Goal: Complete application form

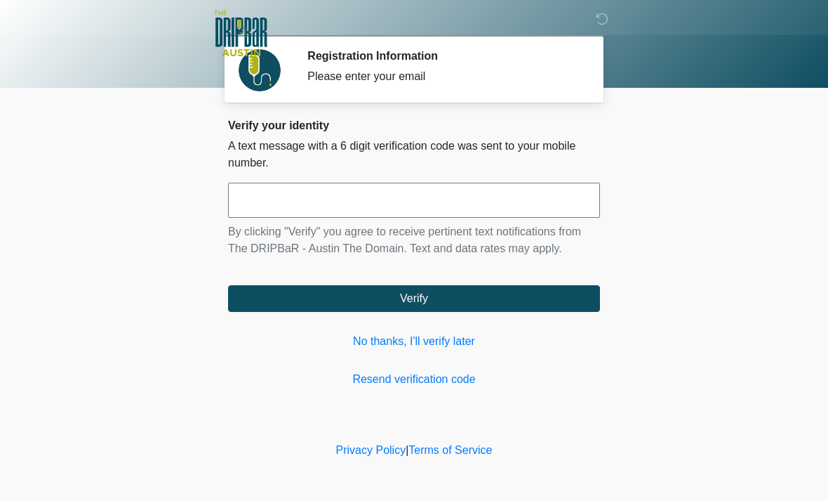
click at [431, 343] on link "No thanks, I'll verify later" at bounding box center [414, 341] width 372 height 17
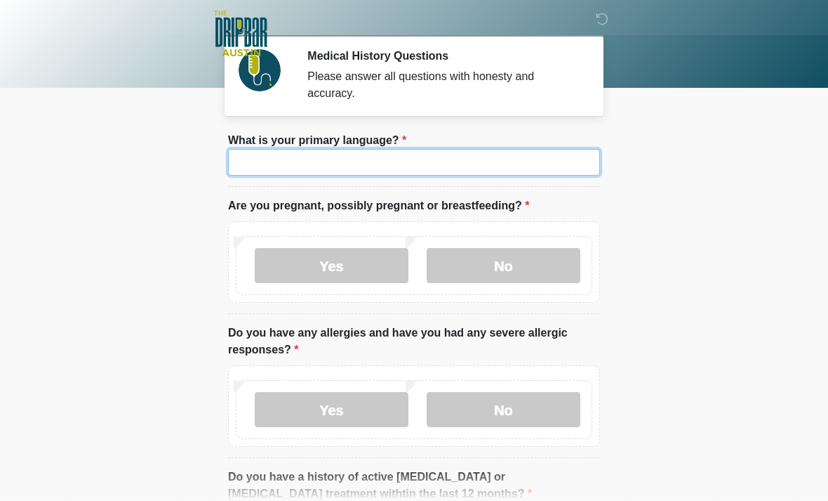
click at [517, 163] on input "What is your primary language?" at bounding box center [414, 162] width 372 height 27
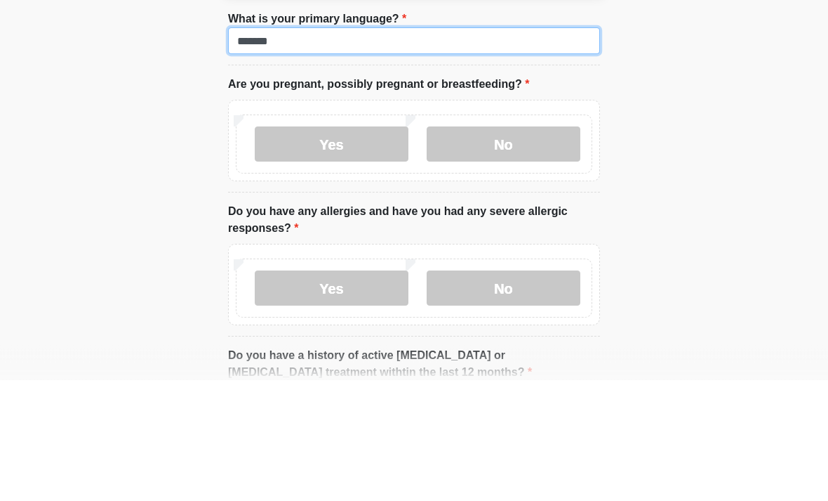
type input "*******"
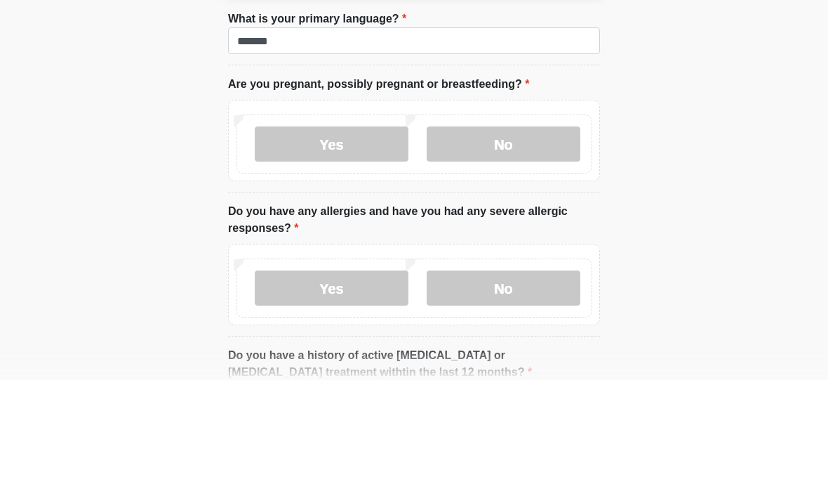
click at [523, 248] on label "No" at bounding box center [504, 265] width 154 height 35
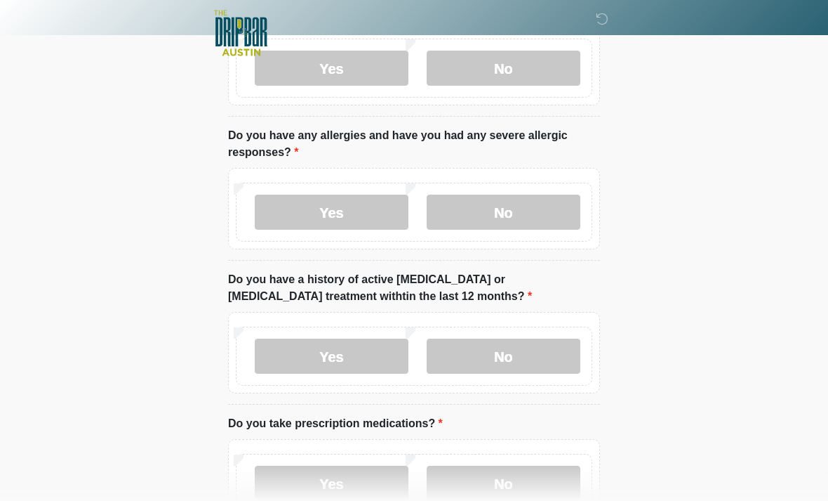
scroll to position [199, 0]
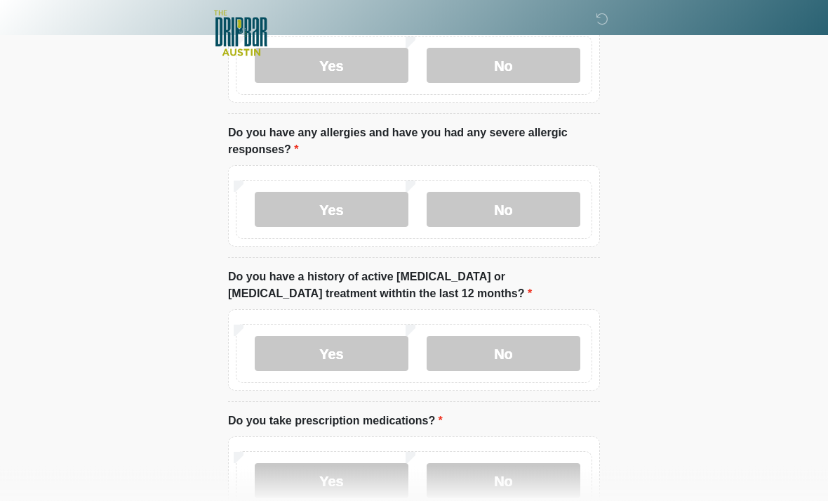
click at [533, 206] on label "No" at bounding box center [504, 209] width 154 height 35
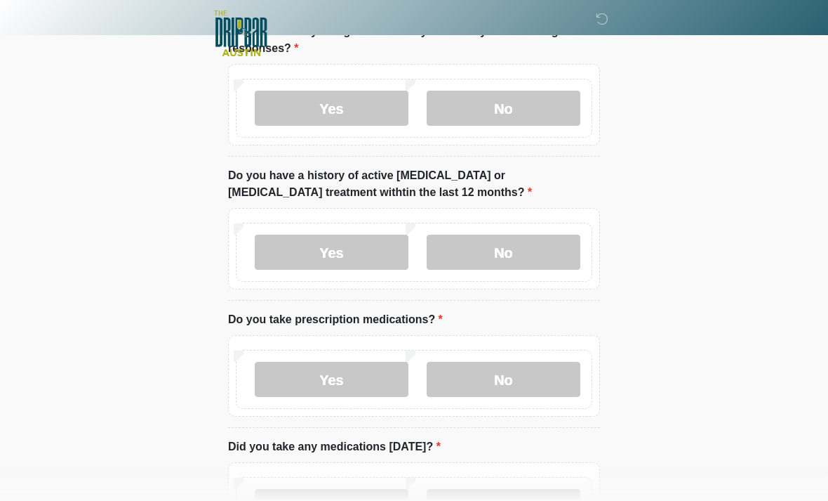
scroll to position [312, 0]
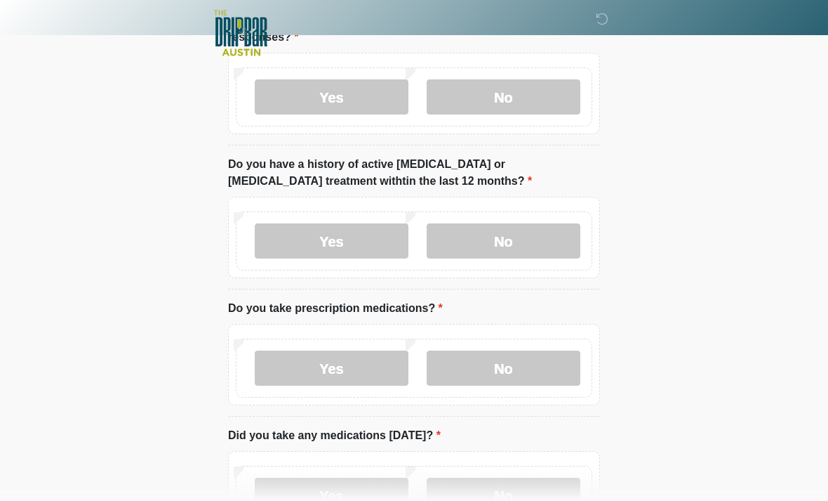
click at [514, 241] on label "No" at bounding box center [504, 241] width 154 height 35
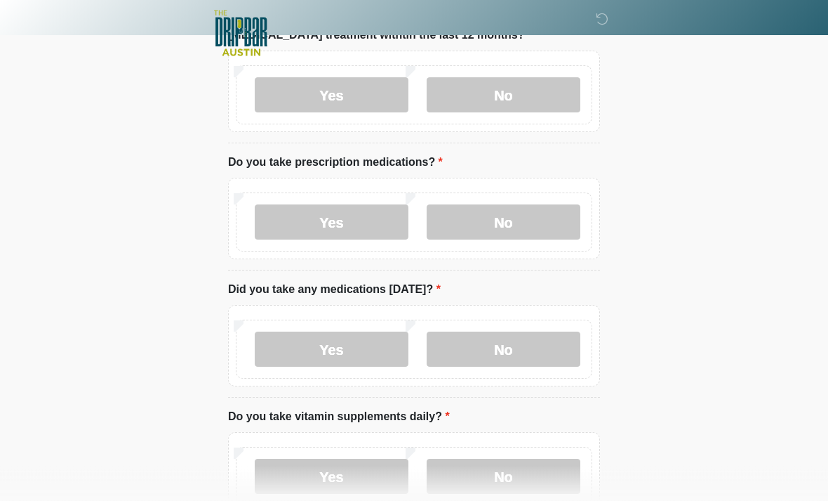
scroll to position [459, 0]
click at [520, 226] on label "No" at bounding box center [504, 221] width 154 height 35
click at [518, 338] on label "No" at bounding box center [504, 348] width 154 height 35
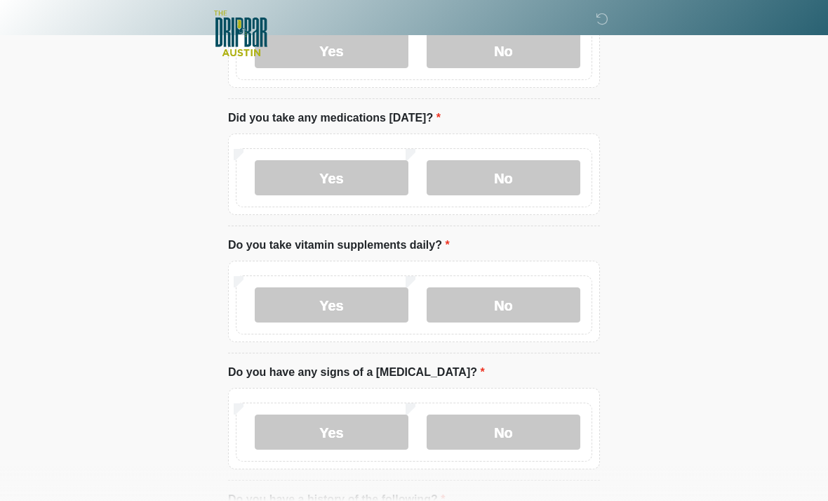
scroll to position [649, 0]
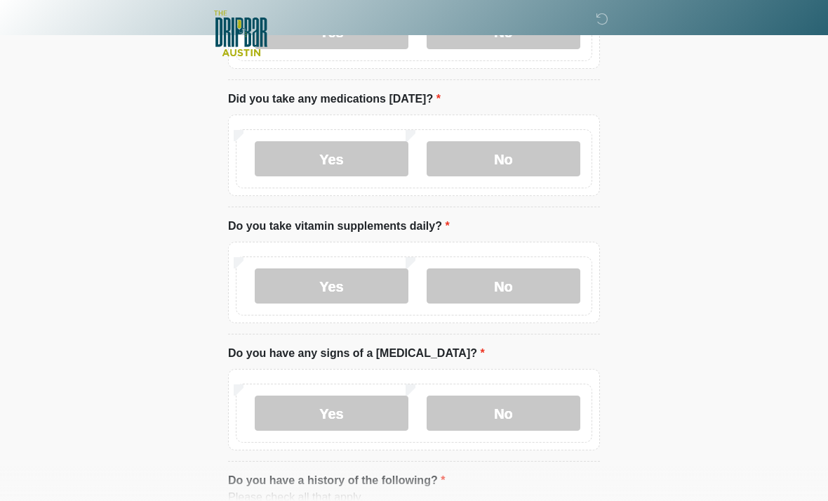
click at [336, 276] on label "Yes" at bounding box center [332, 285] width 154 height 35
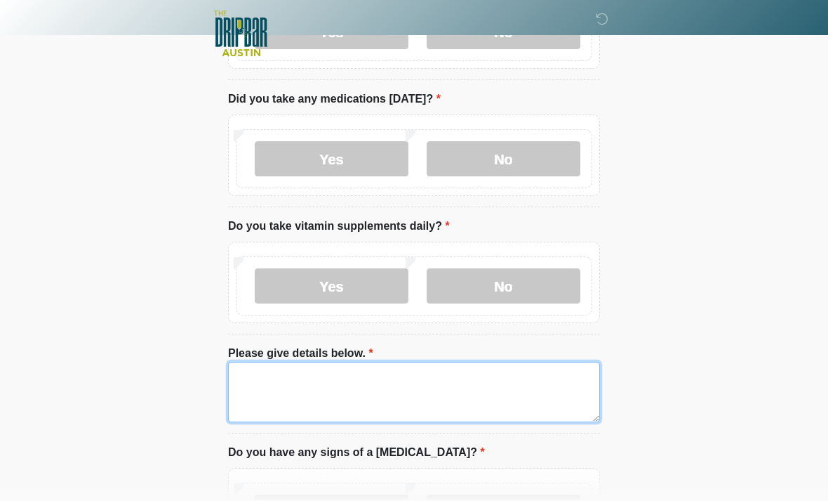
click at [517, 376] on textarea "Please give details below." at bounding box center [414, 392] width 372 height 60
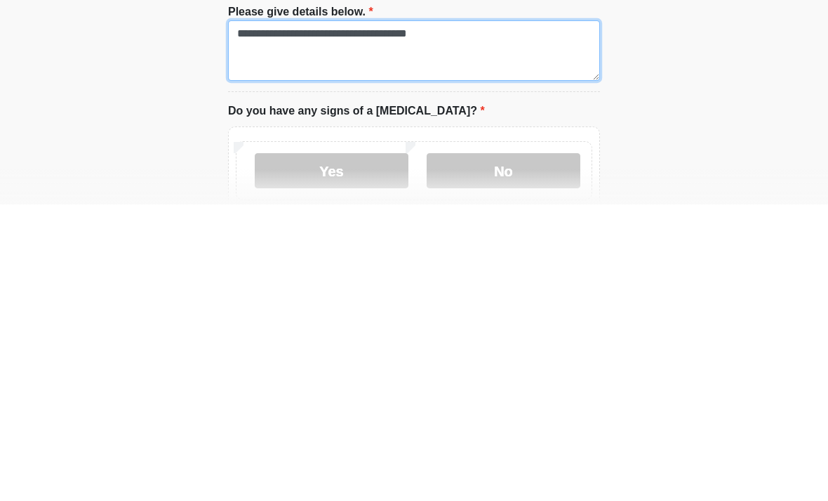
scroll to position [706, 0]
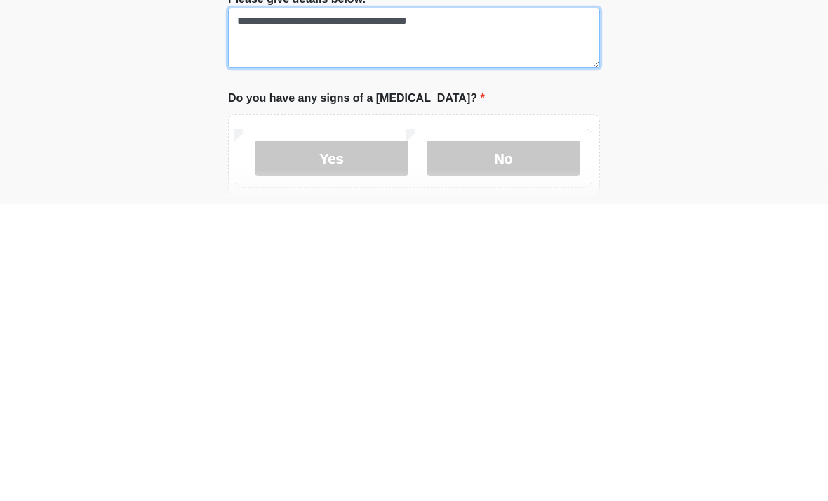
type textarea "**********"
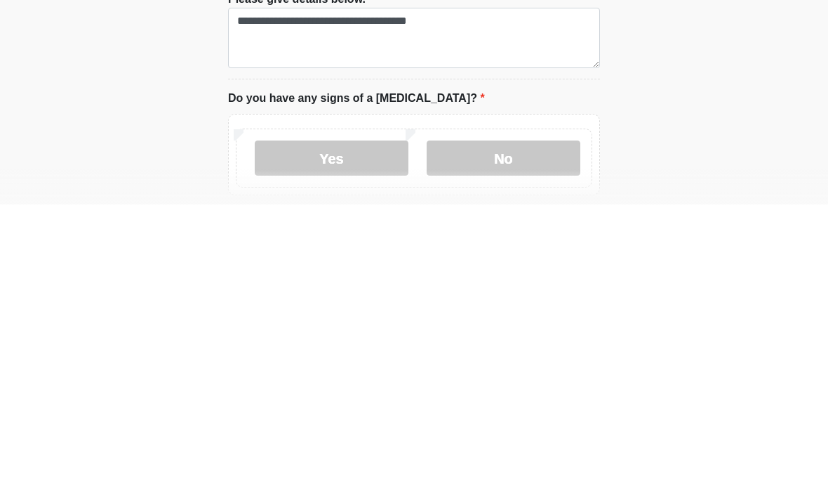
click at [517, 437] on label "No" at bounding box center [504, 454] width 154 height 35
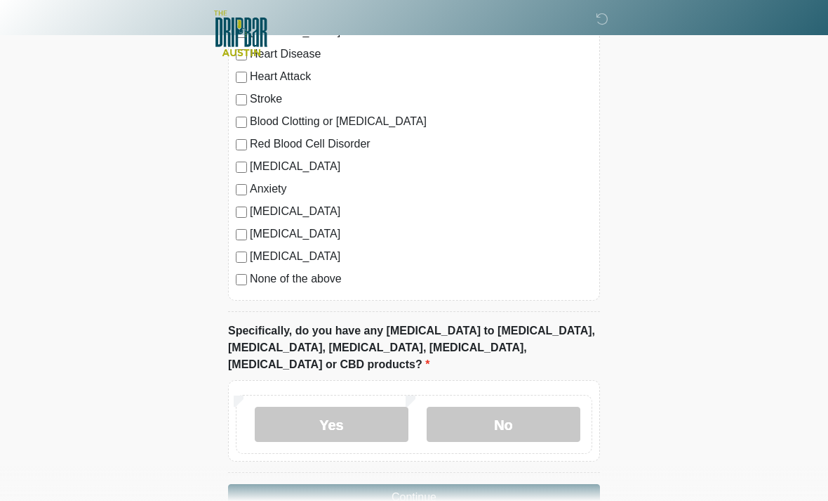
scroll to position [1265, 0]
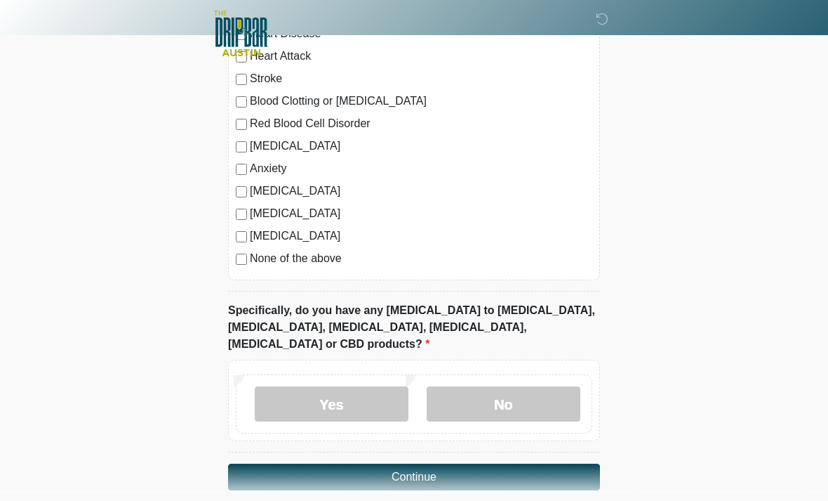
click at [523, 386] on label "No" at bounding box center [504, 403] width 154 height 35
click at [538, 463] on button "Continue" at bounding box center [414, 476] width 372 height 27
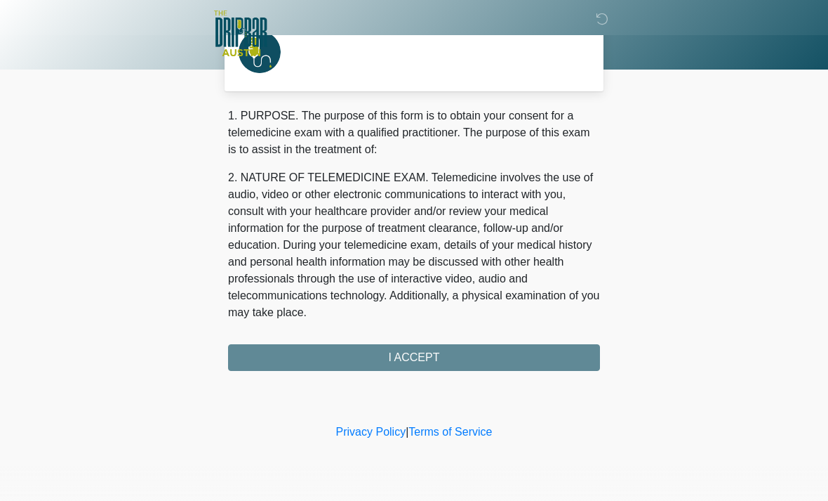
scroll to position [0, 0]
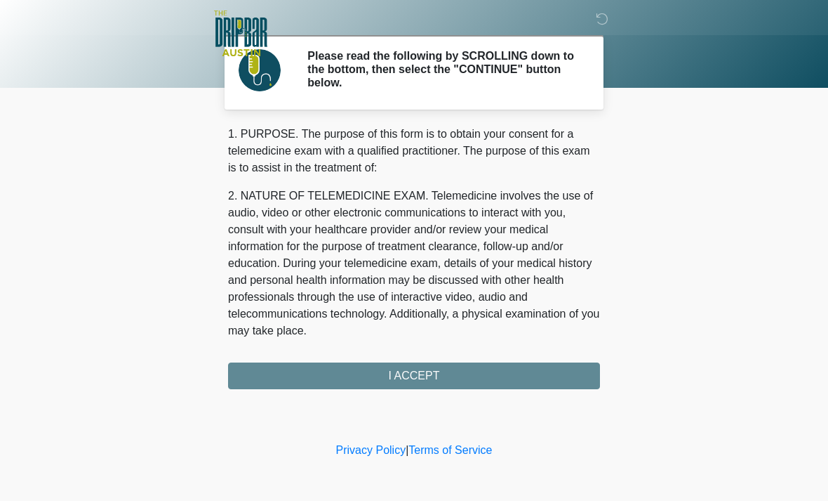
click at [527, 381] on div "1. PURPOSE. The purpose of this form is to obtain your consent for a telemedici…" at bounding box center [414, 257] width 372 height 263
click at [421, 384] on div "1. PURPOSE. The purpose of this form is to obtain your consent for a telemedici…" at bounding box center [414, 257] width 372 height 263
click at [418, 374] on div "1. PURPOSE. The purpose of this form is to obtain your consent for a telemedici…" at bounding box center [414, 257] width 372 height 263
click at [425, 373] on div "1. PURPOSE. The purpose of this form is to obtain your consent for a telemedici…" at bounding box center [414, 257] width 372 height 263
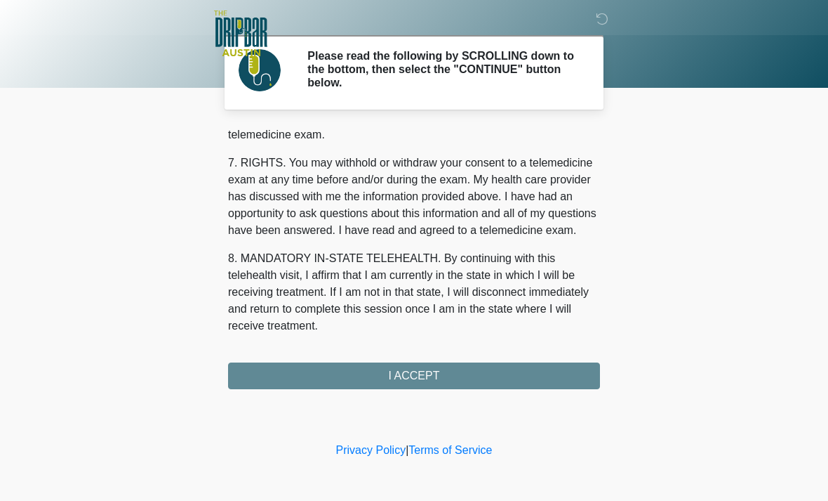
scroll to position [611, 0]
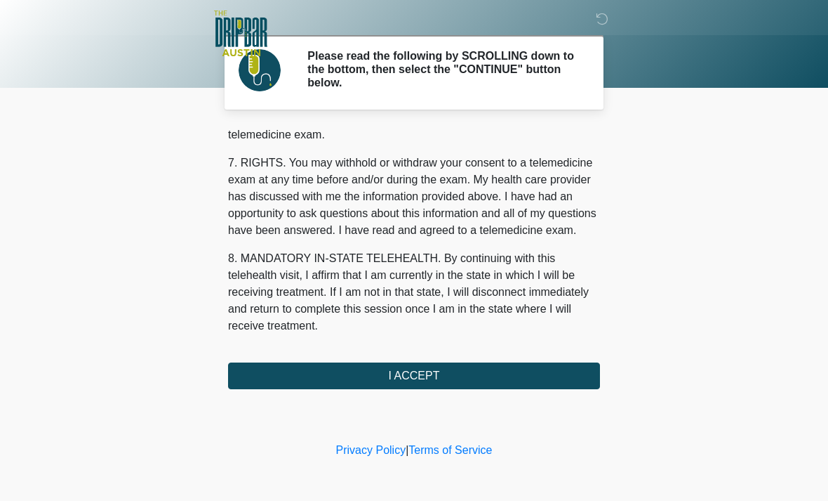
click at [431, 375] on button "I ACCEPT" at bounding box center [414, 375] width 372 height 27
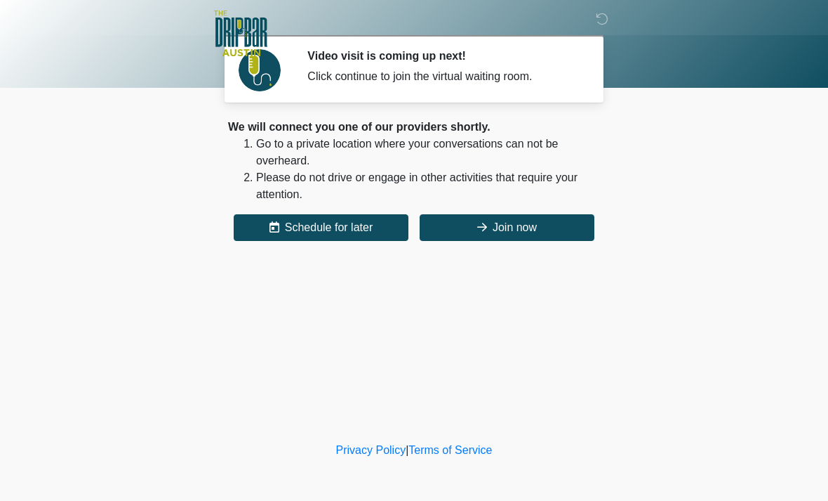
click at [515, 223] on button "Join now" at bounding box center [507, 227] width 175 height 27
click at [498, 232] on button "Join now" at bounding box center [507, 227] width 175 height 27
